Goal: Navigation & Orientation: Find specific page/section

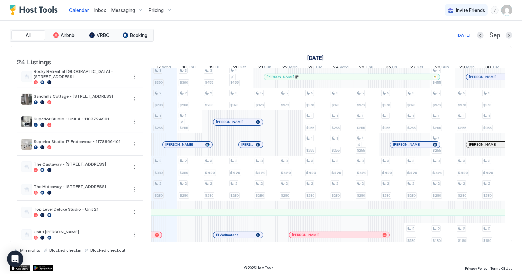
scroll to position [217, 0]
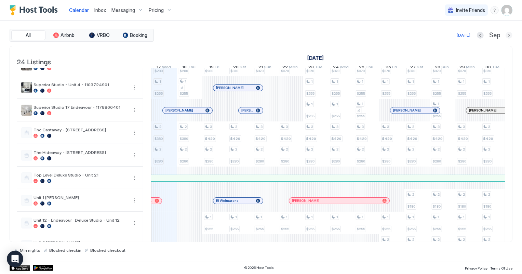
click at [509, 36] on button "Next month" at bounding box center [509, 35] width 7 height 7
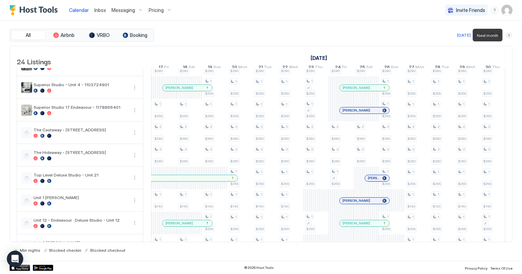
click at [509, 36] on button "Next month" at bounding box center [509, 35] width 7 height 7
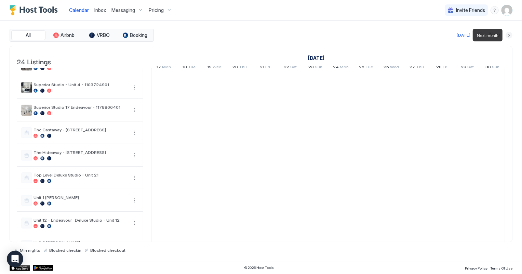
click at [509, 36] on button "Next month" at bounding box center [509, 35] width 7 height 7
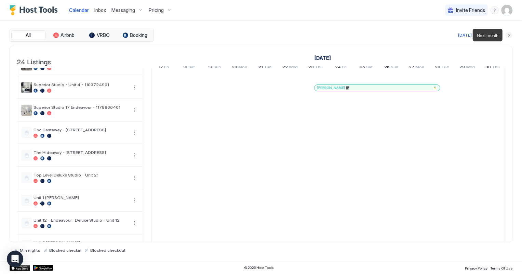
click at [508, 36] on button "Next month" at bounding box center [509, 35] width 7 height 7
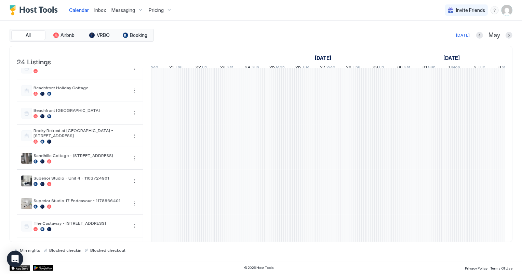
scroll to position [0, 0]
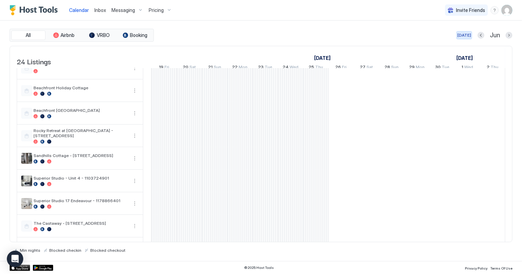
click at [462, 34] on div "[DATE]" at bounding box center [465, 35] width 14 height 6
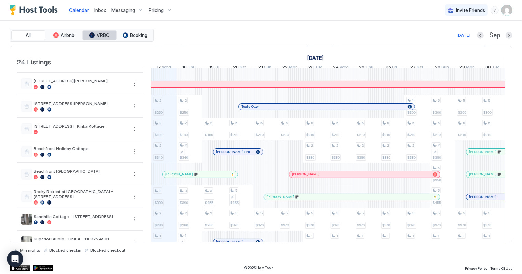
scroll to position [62, 0]
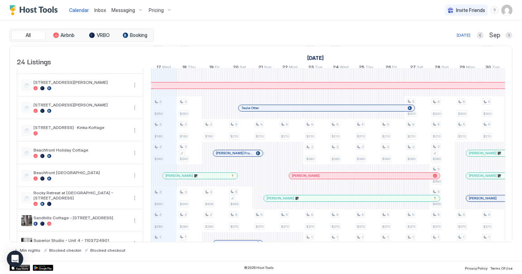
click at [99, 12] on span "Inbox" at bounding box center [100, 10] width 12 height 6
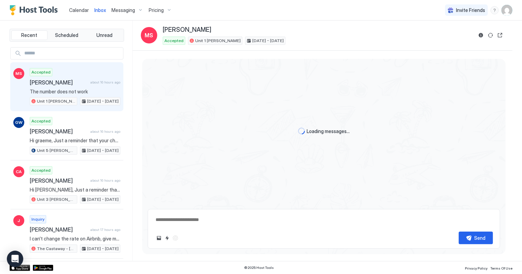
scroll to position [39, 0]
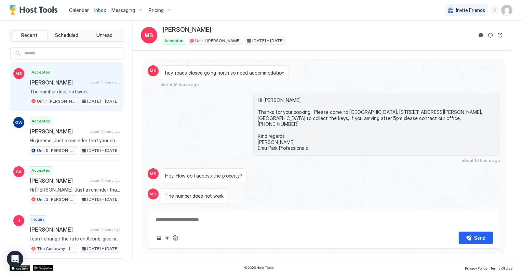
click at [72, 72] on div "Accepted [PERSON_NAME] about 16 hours ago The number does not work Unit 1 [PERS…" at bounding box center [75, 87] width 91 height 38
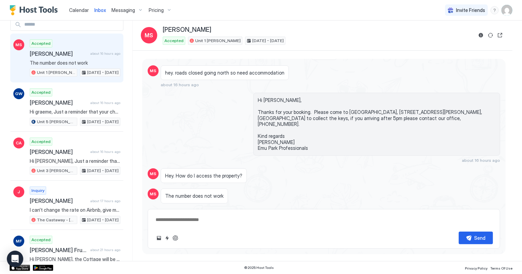
scroll to position [93, 0]
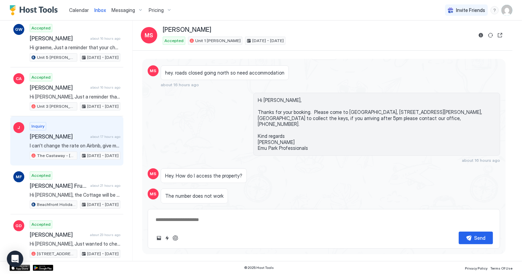
click at [72, 140] on div "Inquiry [PERSON_NAME] about 17 hours ago I can’t change the rate on Airbnb, giv…" at bounding box center [75, 141] width 91 height 38
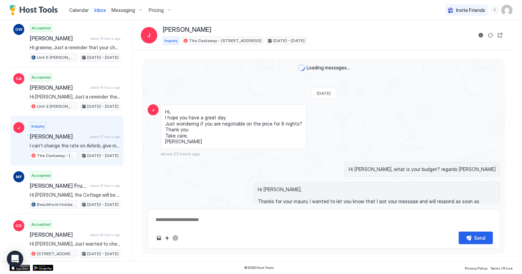
scroll to position [115, 0]
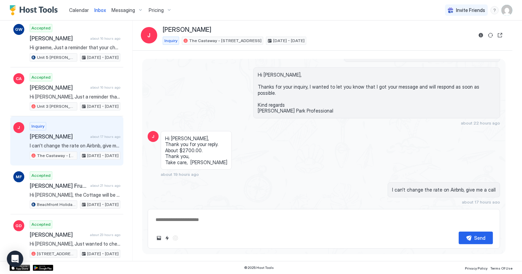
click at [82, 13] on link "Calendar" at bounding box center [79, 9] width 20 height 7
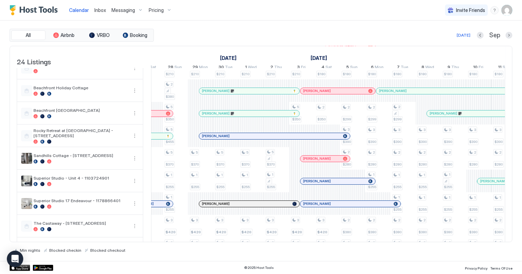
scroll to position [0, 667]
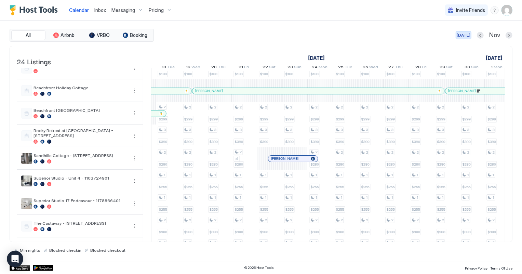
click at [466, 36] on div "[DATE]" at bounding box center [464, 35] width 14 height 6
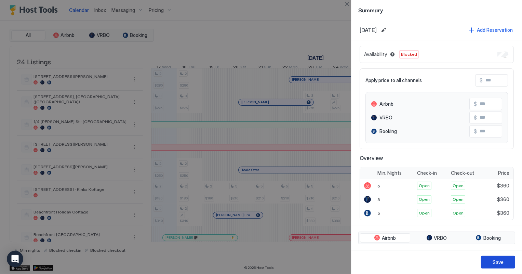
click at [497, 262] on div "Save" at bounding box center [498, 262] width 11 height 7
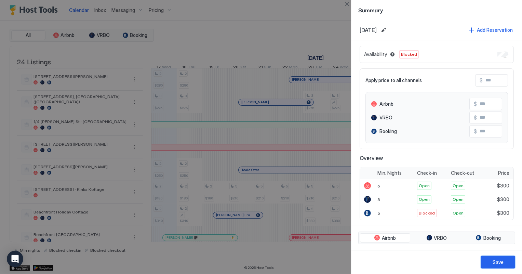
click at [498, 262] on div "Save" at bounding box center [498, 262] width 11 height 7
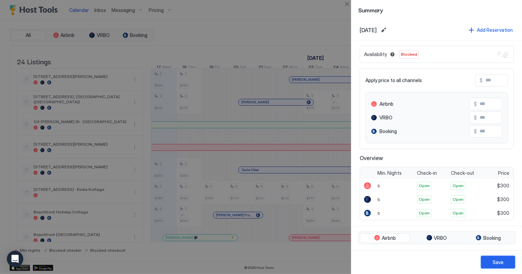
click at [497, 261] on div "Save" at bounding box center [498, 262] width 11 height 7
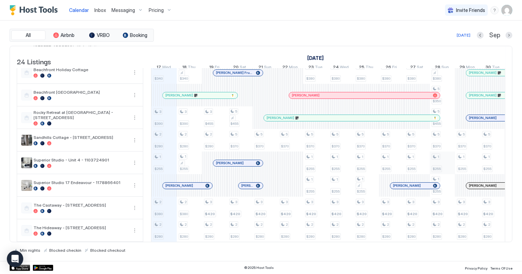
scroll to position [155, 0]
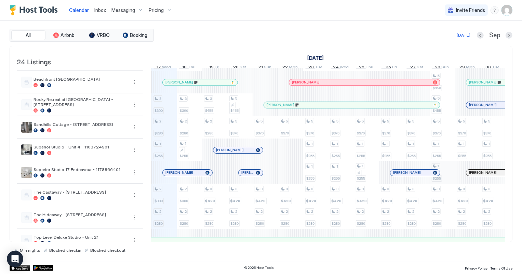
click at [448, 179] on div "2 $280 3 $275 2 $250 2 $180 2 $340 3 $390 2 $280 1 $255 2 $380 2 $280 2 $220 2 …" at bounding box center [455, 183] width 1366 height 541
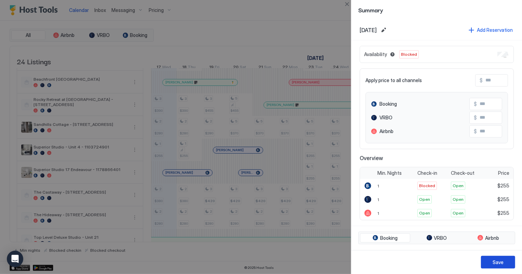
click at [496, 261] on div "Save" at bounding box center [498, 262] width 11 height 7
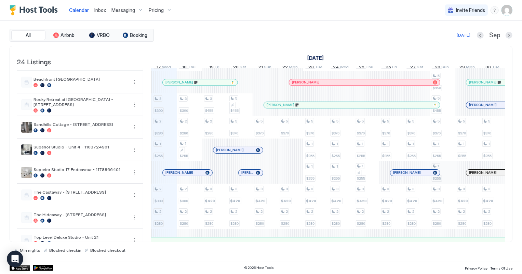
click at [443, 179] on div "2 $280 3 $275 2 $250 2 $180 2 $340 3 $390 2 $280 1 $255 2 $380 2 $280 2 $220 2 …" at bounding box center [455, 183] width 1366 height 541
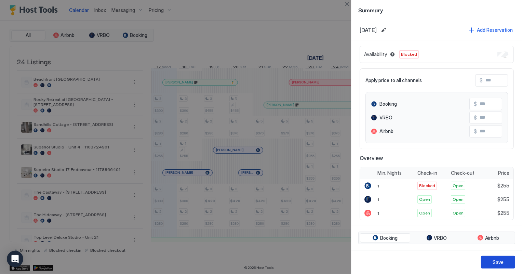
click at [503, 266] on button "Save" at bounding box center [498, 262] width 34 height 13
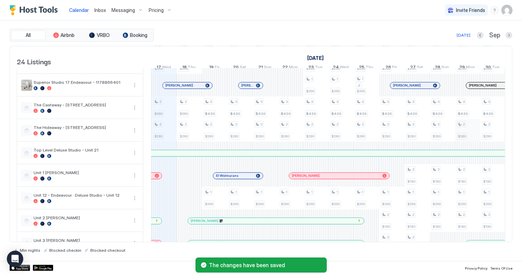
scroll to position [249, 0]
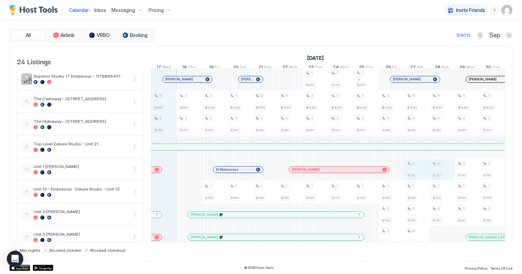
drag, startPoint x: 413, startPoint y: 172, endPoint x: 438, endPoint y: 166, distance: 25.7
click at [438, 166] on div "2 $280 3 $275 2 $250 2 $180 2 $340 3 $390 2 $280 1 $255 2 $380 2 $280 2 $220 2 …" at bounding box center [455, 90] width 1366 height 541
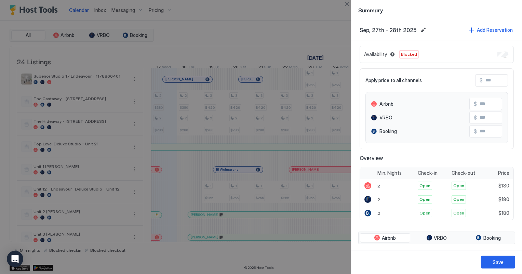
click at [505, 263] on button "Save" at bounding box center [498, 262] width 34 height 13
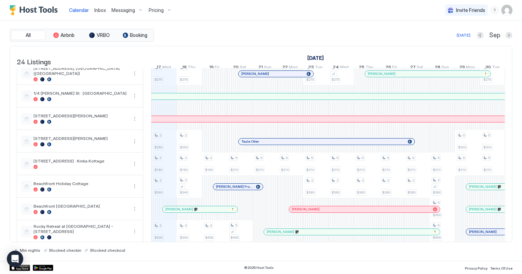
scroll to position [0, 0]
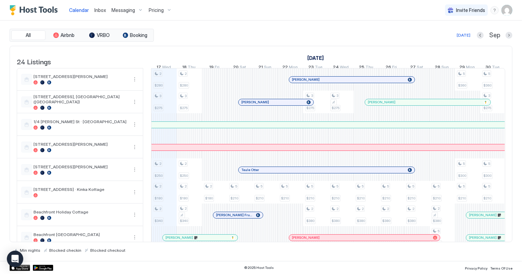
click at [100, 10] on span "Inbox" at bounding box center [100, 10] width 12 height 6
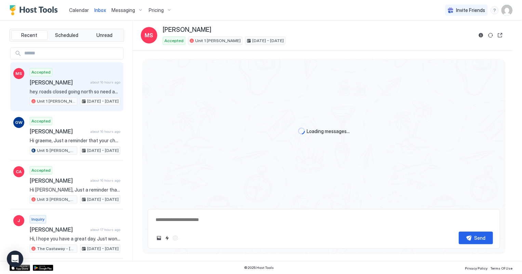
scroll to position [39, 0]
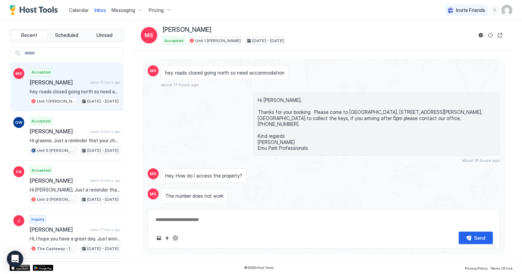
click at [80, 11] on span "Calendar" at bounding box center [79, 10] width 20 height 6
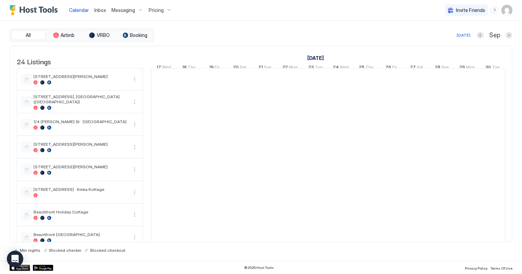
scroll to position [0, 380]
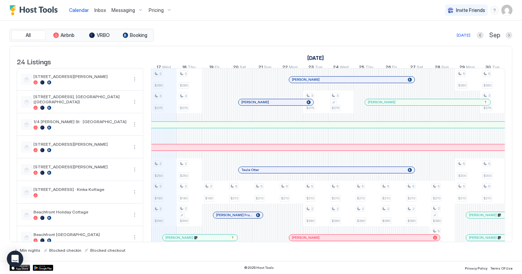
click at [100, 10] on span "Inbox" at bounding box center [100, 10] width 12 height 6
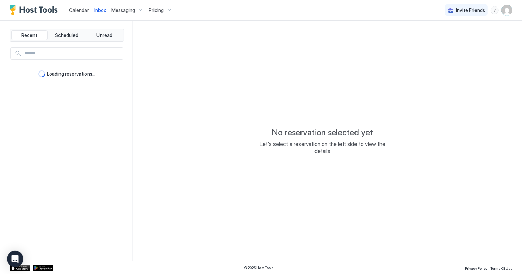
click at [76, 11] on span "Calendar" at bounding box center [79, 10] width 20 height 6
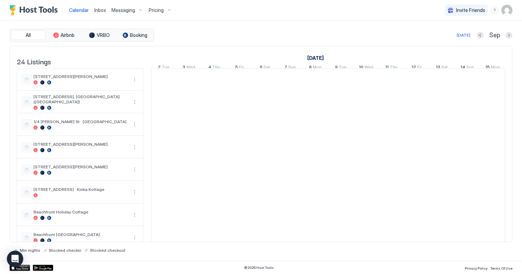
scroll to position [0, 380]
click at [98, 12] on span "Inbox" at bounding box center [100, 10] width 12 height 6
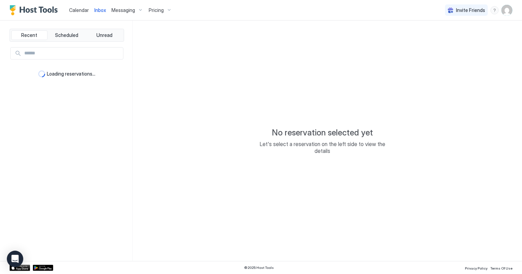
click at [103, 130] on div "Recent Scheduled Unread Loading reservations..." at bounding box center [71, 141] width 123 height 240
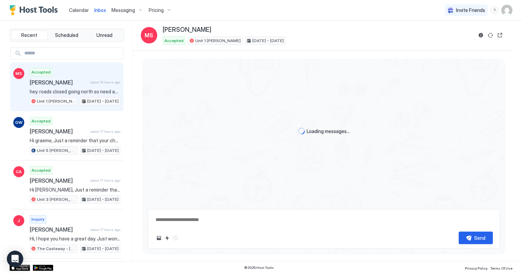
click at [87, 13] on link "Calendar" at bounding box center [79, 9] width 20 height 7
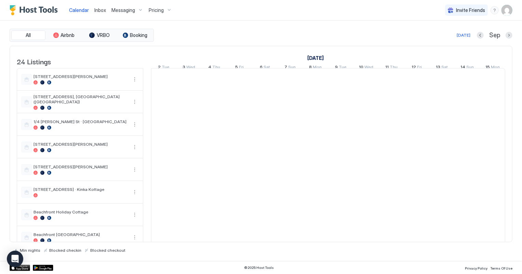
scroll to position [0, 380]
click at [100, 11] on span "Inbox" at bounding box center [100, 10] width 12 height 6
type textarea "*"
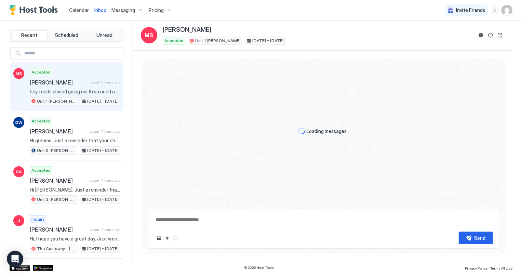
click at [77, 10] on span "Calendar" at bounding box center [79, 10] width 20 height 6
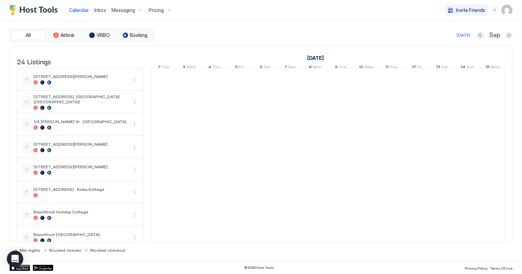
scroll to position [0, 380]
